Goal: Task Accomplishment & Management: Manage account settings

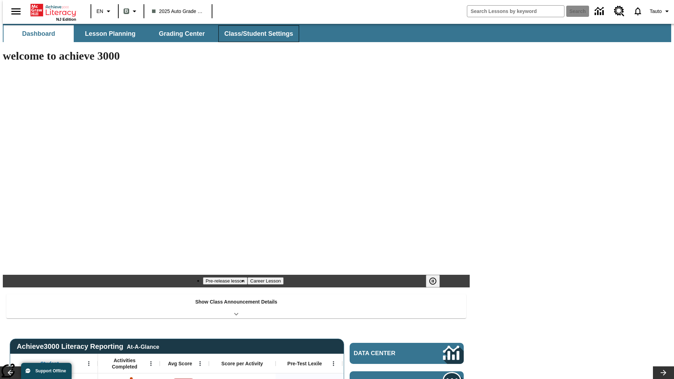
click at [255, 34] on span "Class/Student Settings" at bounding box center [258, 34] width 69 height 8
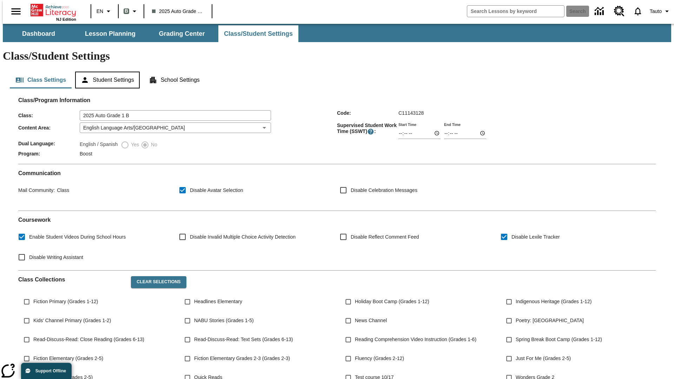
click at [106, 72] on button "Student Settings" at bounding box center [107, 80] width 64 height 17
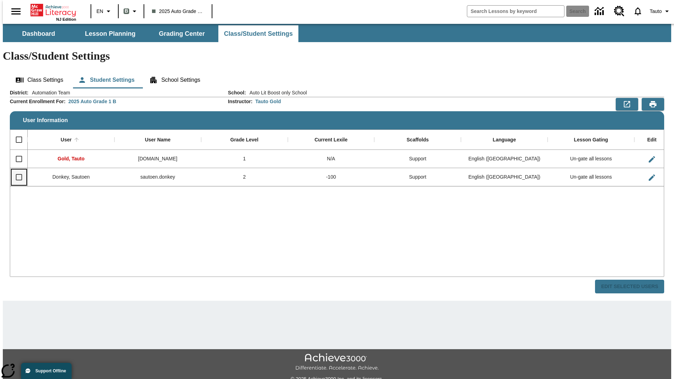
click at [16, 170] on input "Select row" at bounding box center [19, 177] width 15 height 15
checkbox input "true"
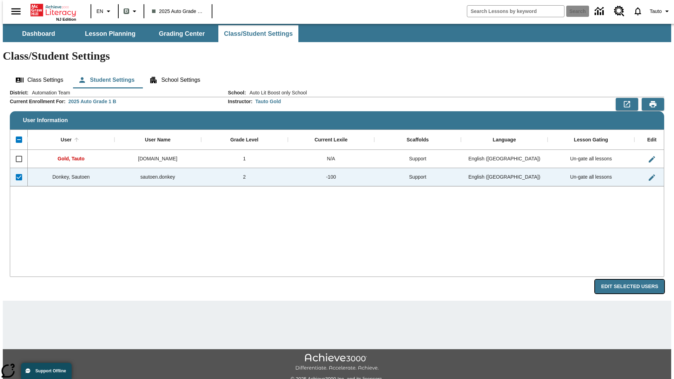
click at [635, 280] on button "Edit Selected Users" at bounding box center [629, 287] width 69 height 14
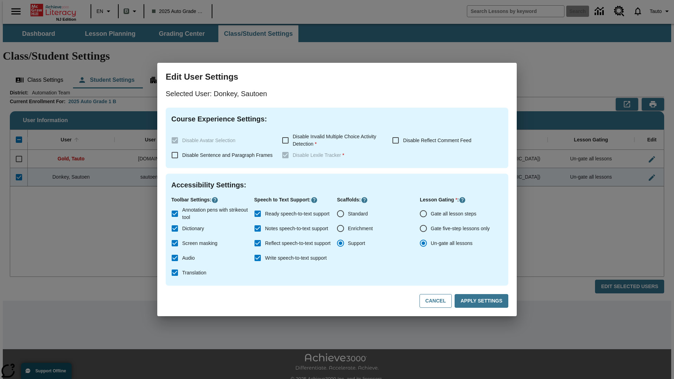
click at [423, 214] on input "Gate all lesson steps" at bounding box center [423, 213] width 15 height 15
radio input "true"
click at [482, 301] on button "Apply Settings" at bounding box center [481, 301] width 54 height 14
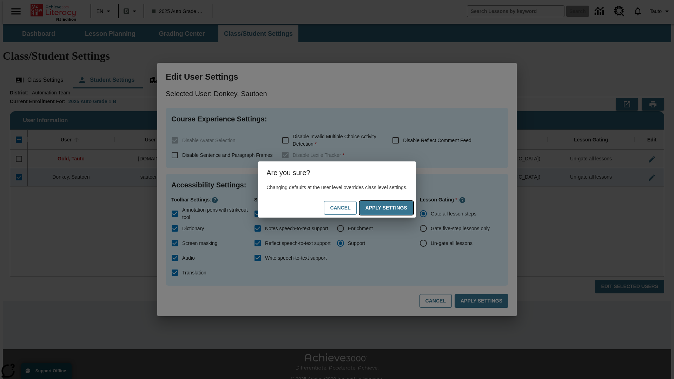
click at [393, 208] on button "Apply Settings" at bounding box center [386, 208] width 54 height 14
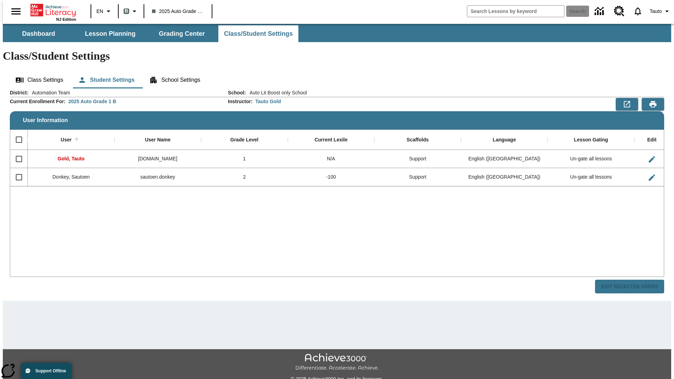
checkbox input "false"
click at [16, 170] on input "Select row" at bounding box center [19, 177] width 15 height 15
checkbox input "true"
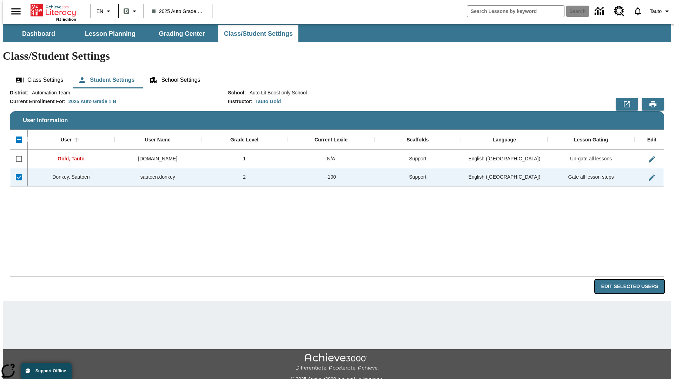
click at [635, 280] on button "Edit Selected Users" at bounding box center [629, 287] width 69 height 14
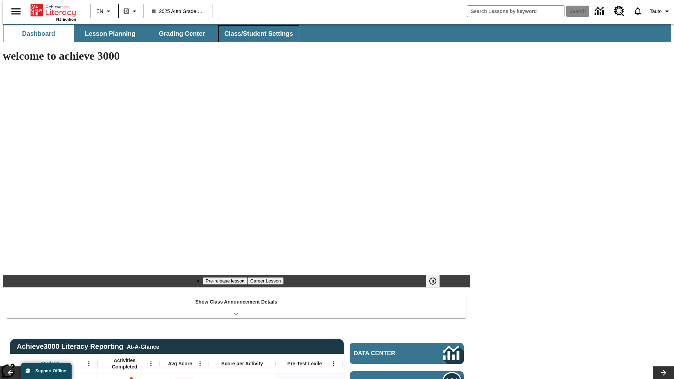
click at [255, 34] on span "Class/Student Settings" at bounding box center [258, 34] width 69 height 8
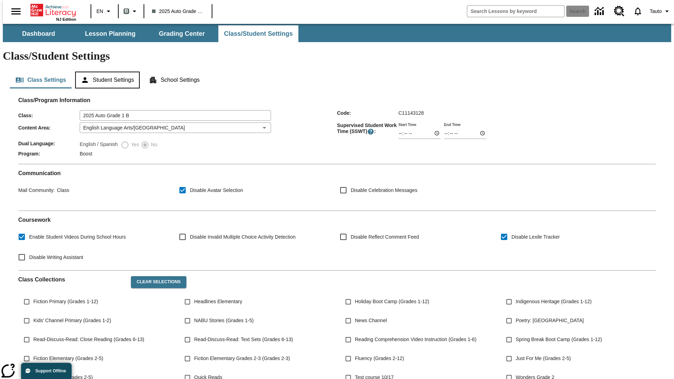
click at [106, 72] on button "Student Settings" at bounding box center [107, 80] width 64 height 17
